Goal: Find specific page/section: Find specific page/section

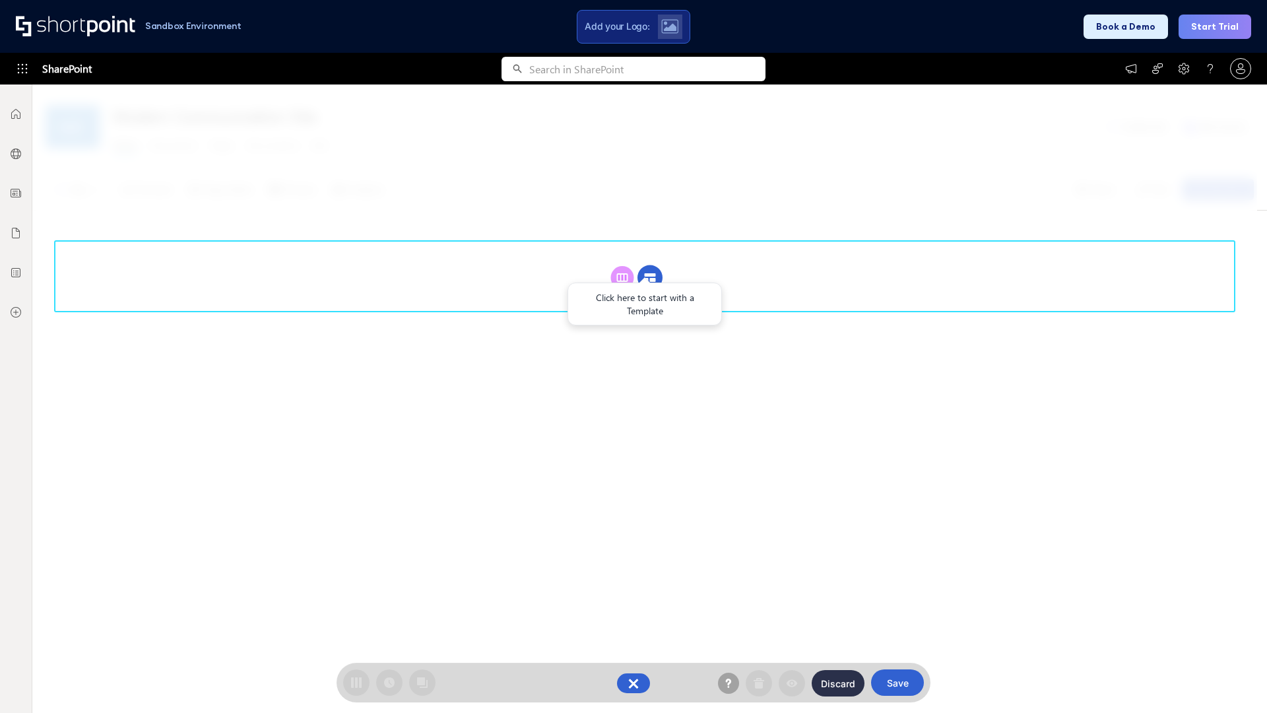
click at [650, 277] on circle at bounding box center [649, 277] width 25 height 25
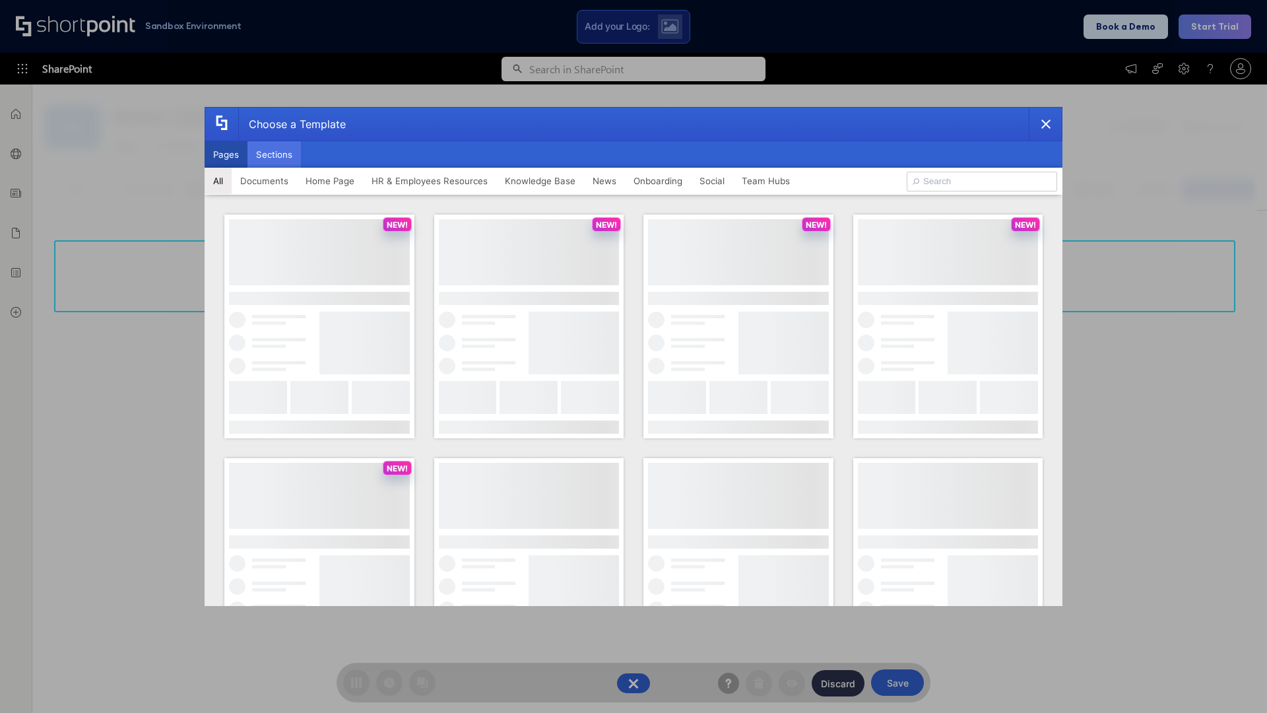
click at [274, 154] on button "Sections" at bounding box center [273, 154] width 53 height 26
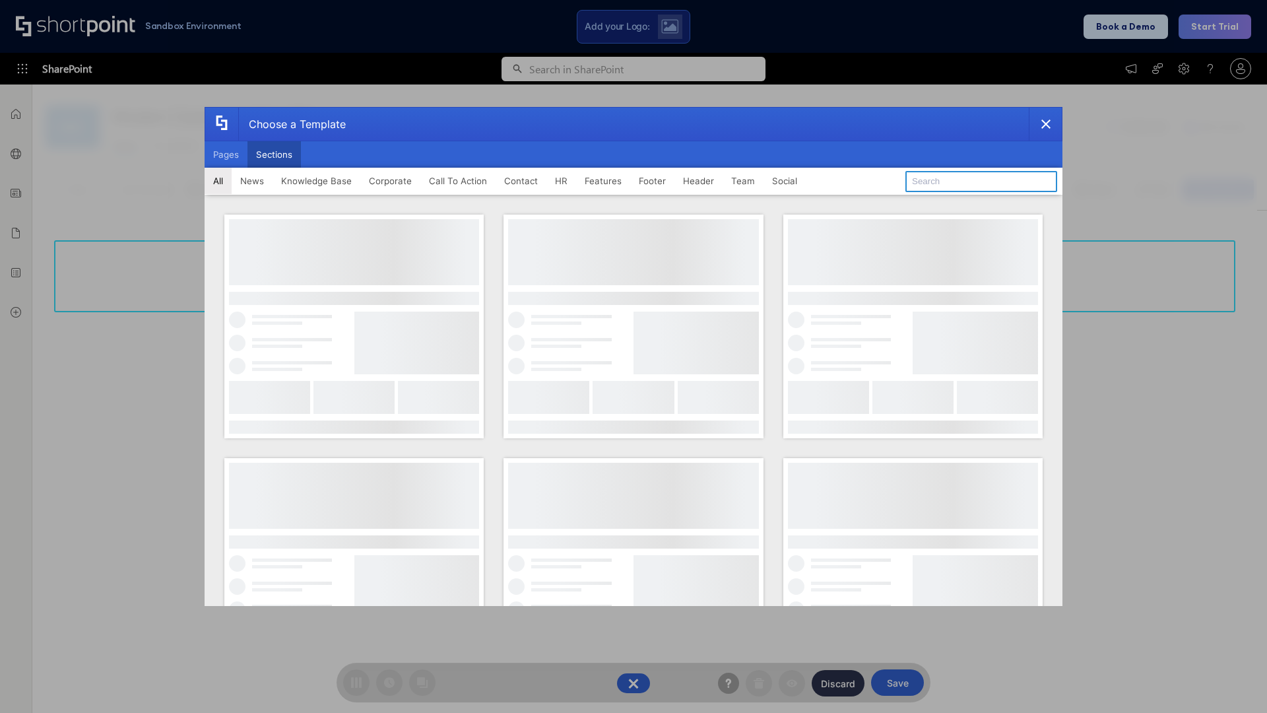
type input "Footer 7"
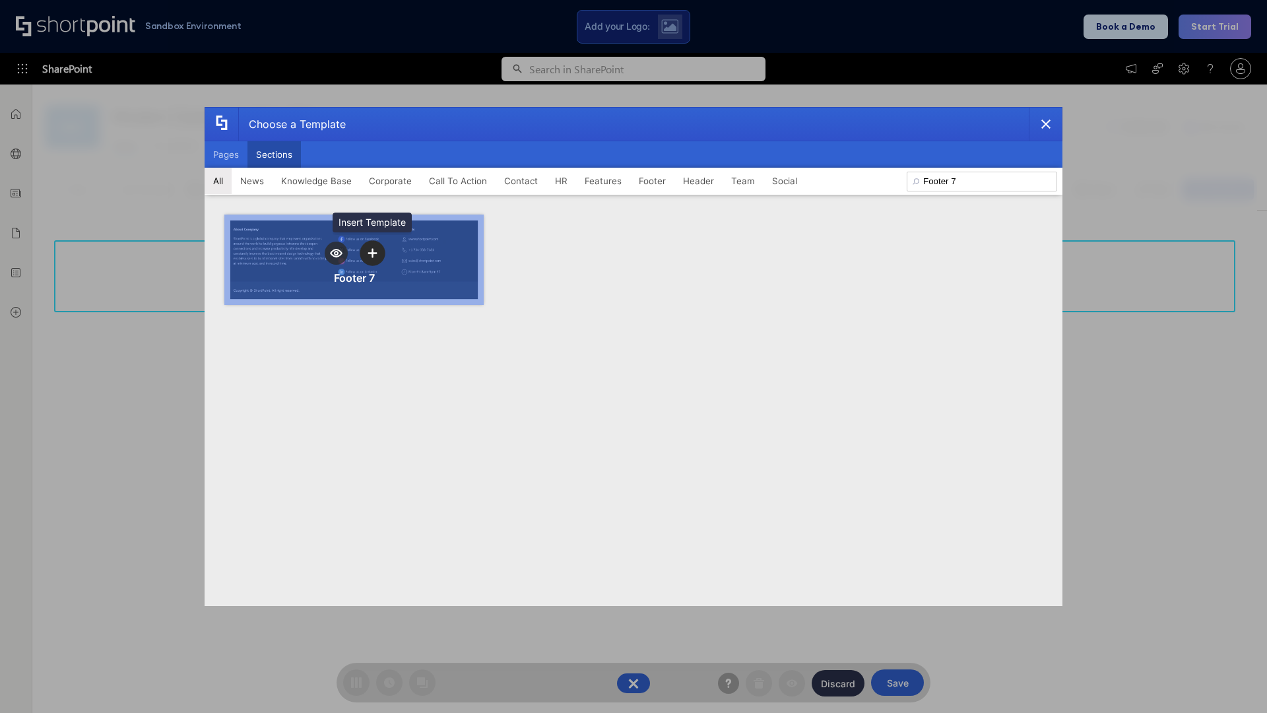
click at [372, 253] on icon "template selector" at bounding box center [372, 252] width 9 height 9
